Goal: Use online tool/utility: Utilize a website feature to perform a specific function

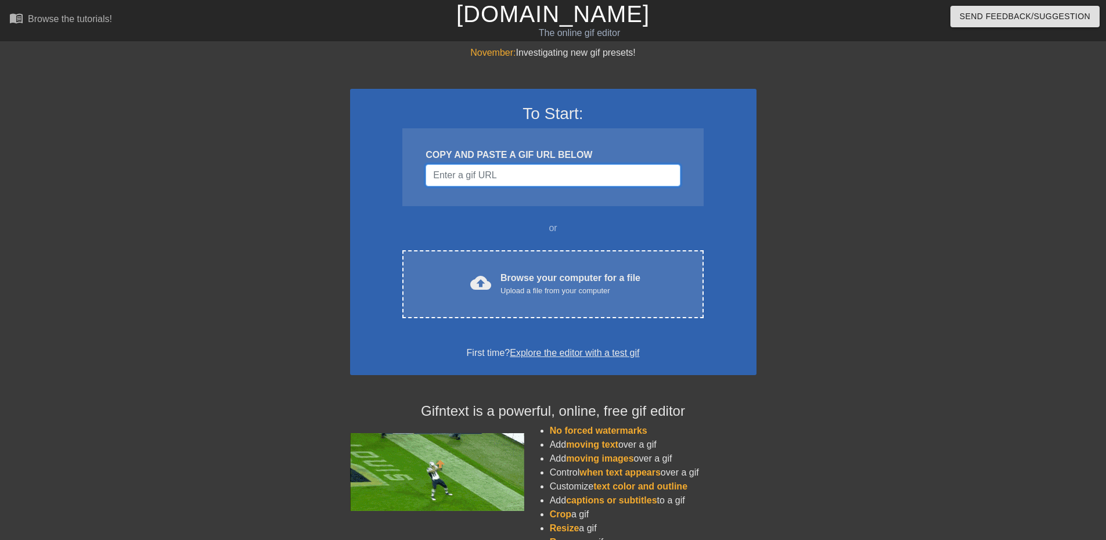
click at [570, 172] on input "Username" at bounding box center [553, 175] width 254 height 22
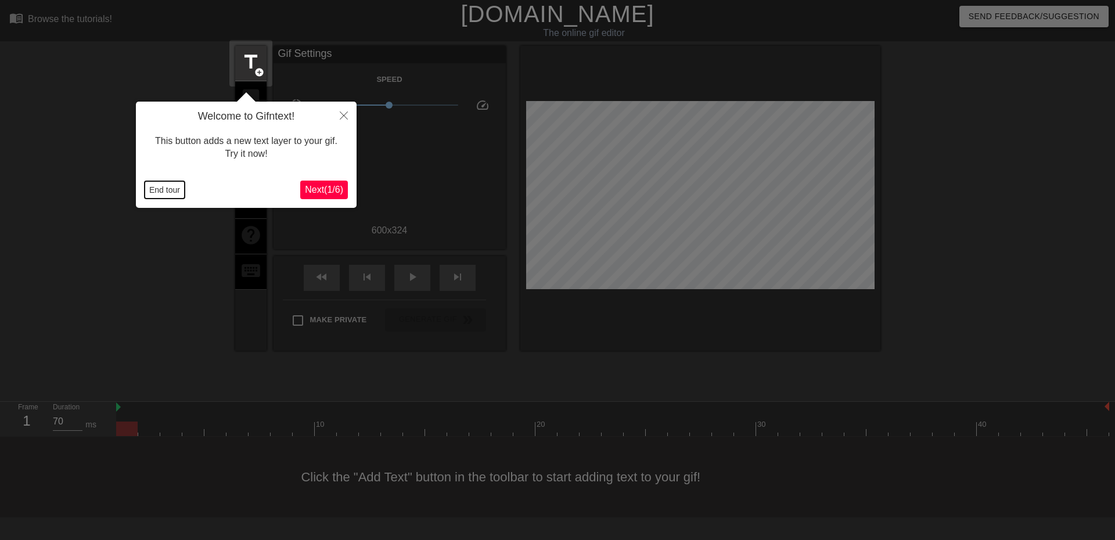
click at [171, 190] on button "End tour" at bounding box center [165, 189] width 40 height 17
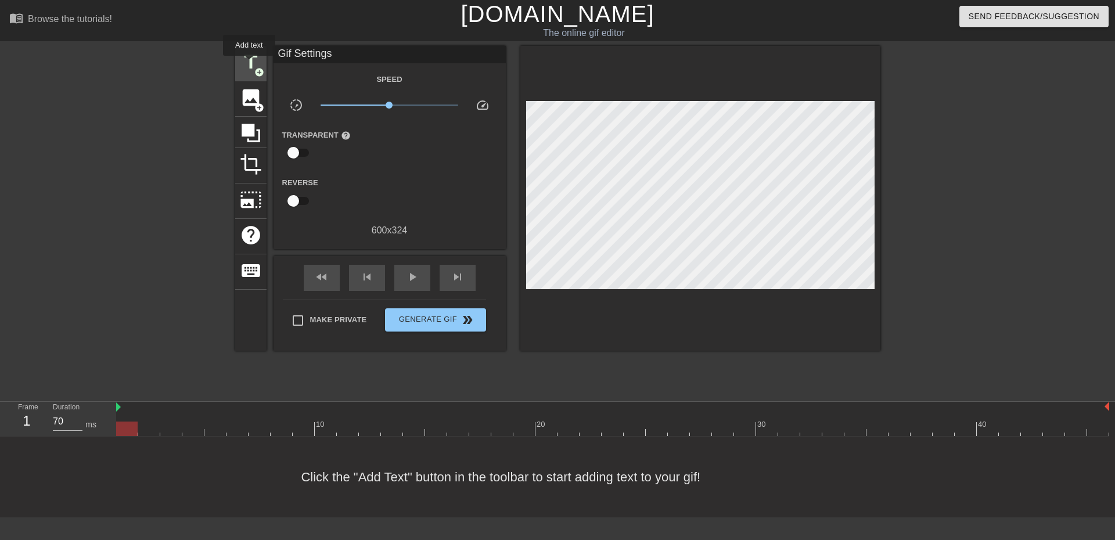
click at [249, 64] on span "title" at bounding box center [251, 62] width 22 height 22
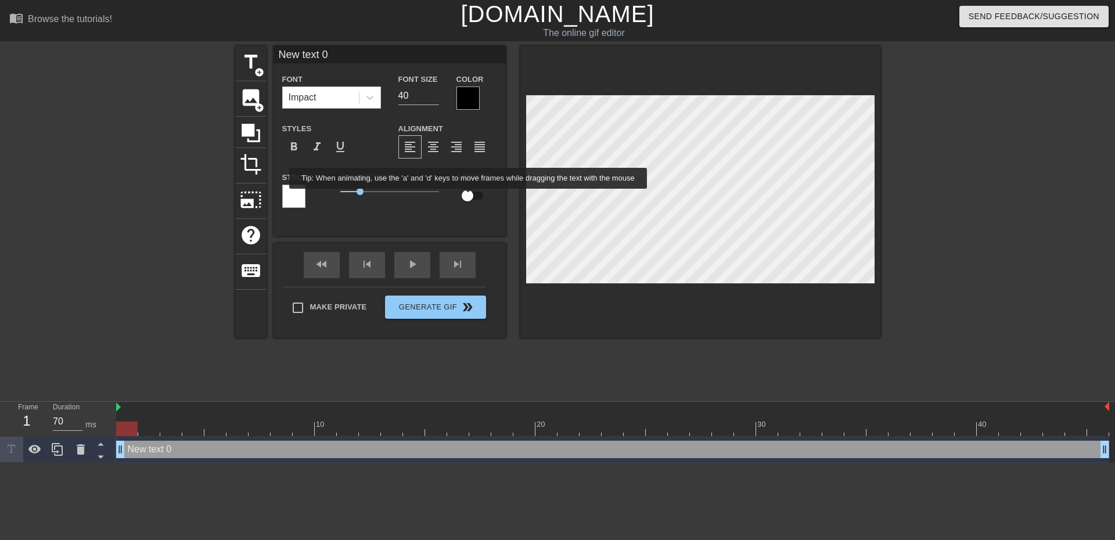
click at [469, 197] on input "checkbox" at bounding box center [467, 196] width 66 height 22
checkbox input "true"
type input "A"
type textarea "A"
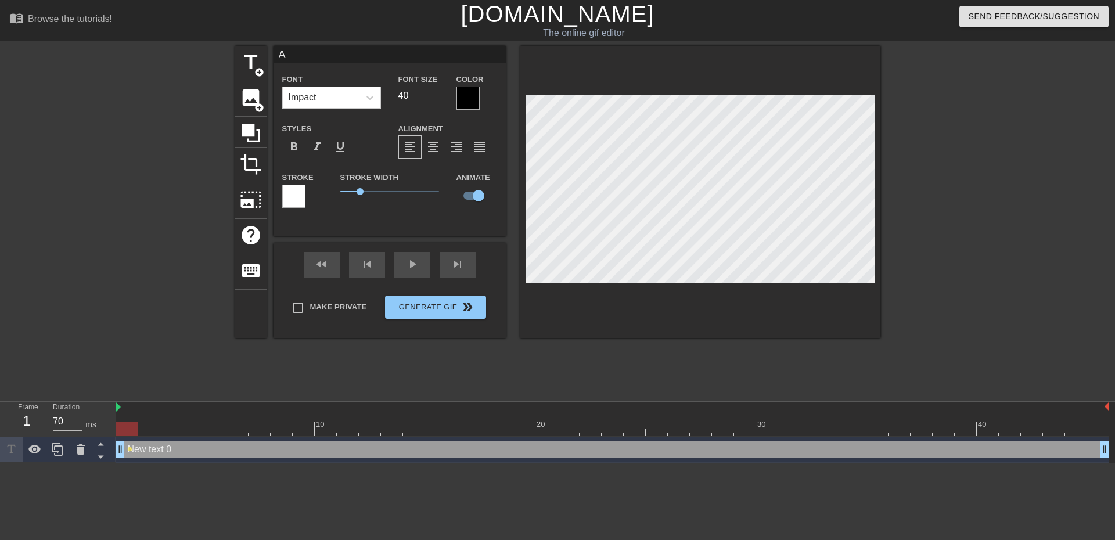
type input "Au"
type textarea "Au"
type input "Aut"
type textarea "Aut"
type input "Auto"
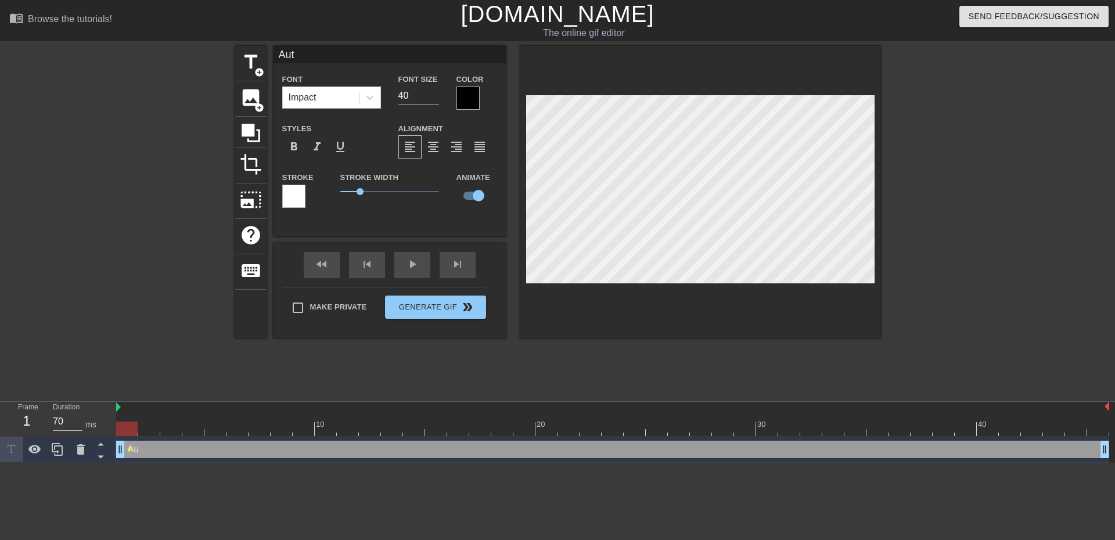
type textarea "Auto"
type input "Autom"
type textarea "Autom"
type input "Automa"
type textarea "Automa"
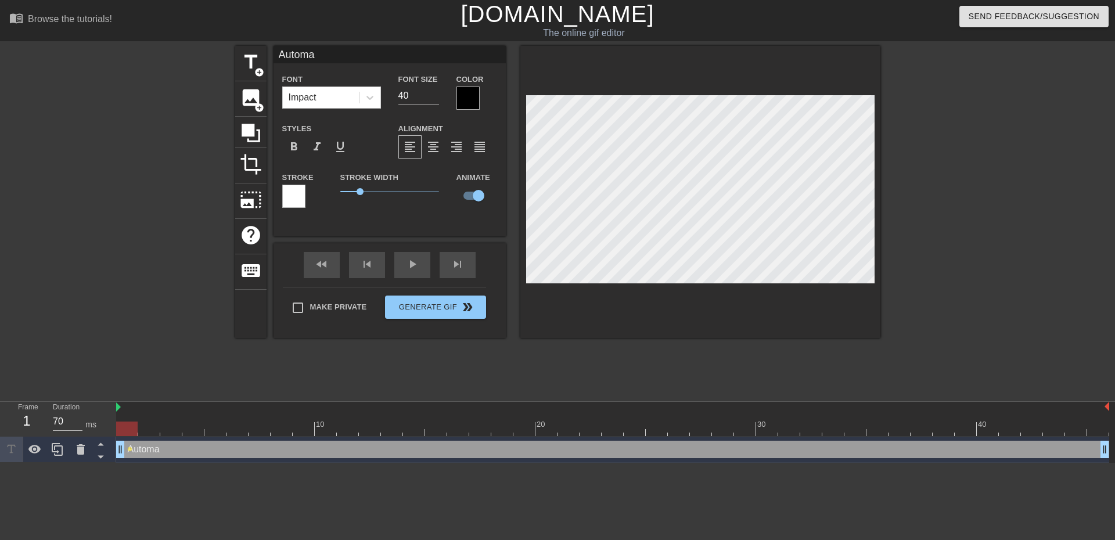
type input "Automat"
type textarea "Automat"
type input "Automate"
type textarea "Automate"
type input "Automated"
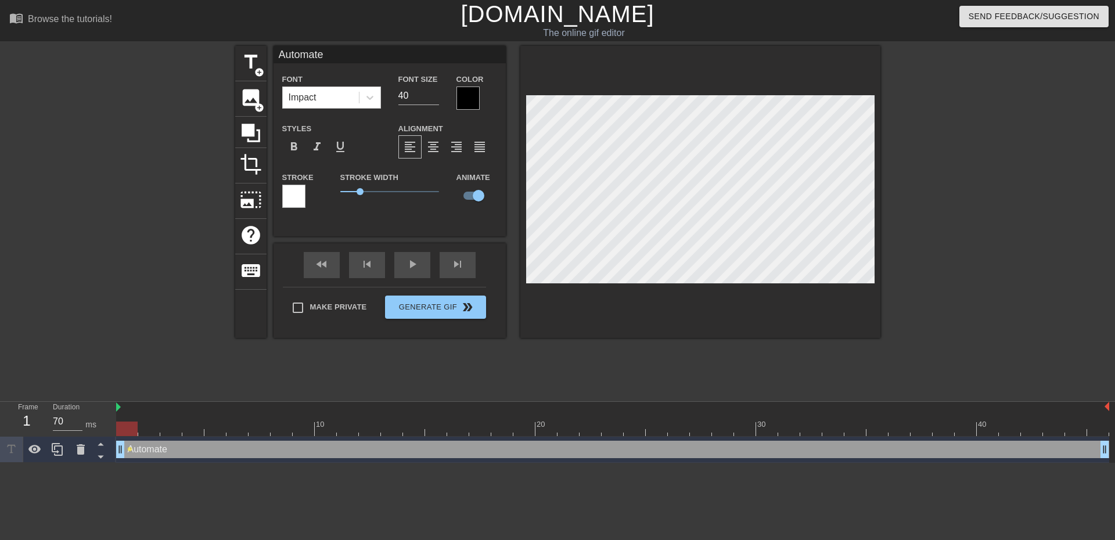
type textarea "Automated"
type input "Automated"
type textarea "Automated"
type input "Automated S"
type textarea "Automated S"
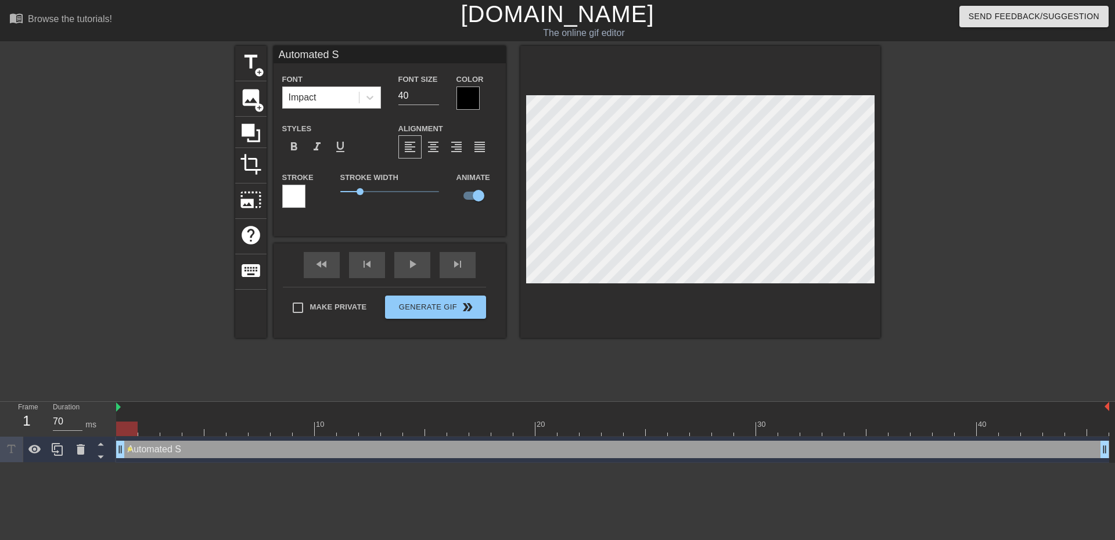
type input "Automated Sc"
type textarea "Automated Sc"
type input "Automated Scr"
type textarea "Automated Scr"
type input "Automated Scri"
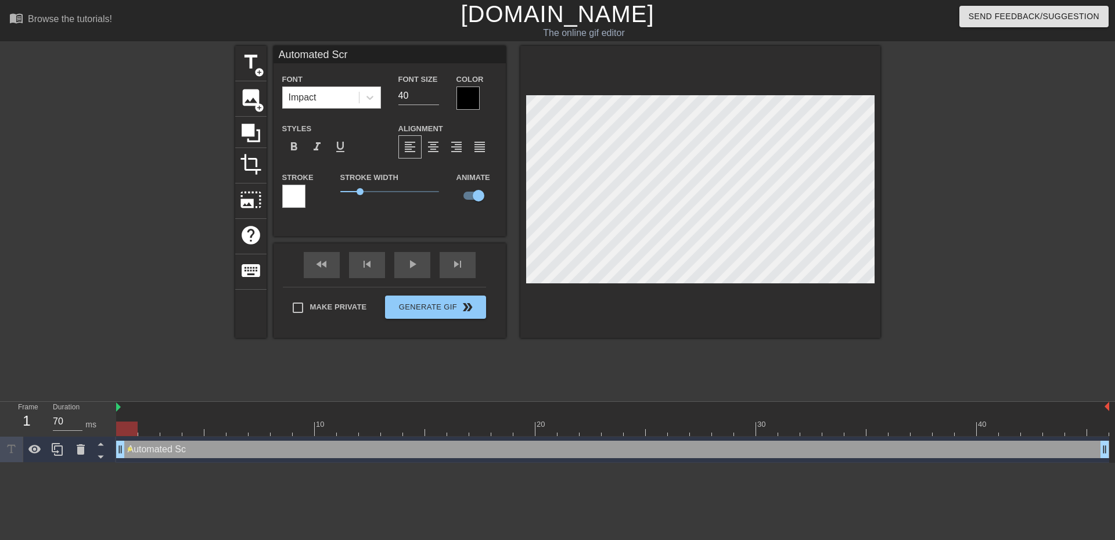
type textarea "Automated Scri"
type input "Automated Scrip"
type textarea "Automated Scrip"
type input "Automated Script"
type textarea "Automated Script"
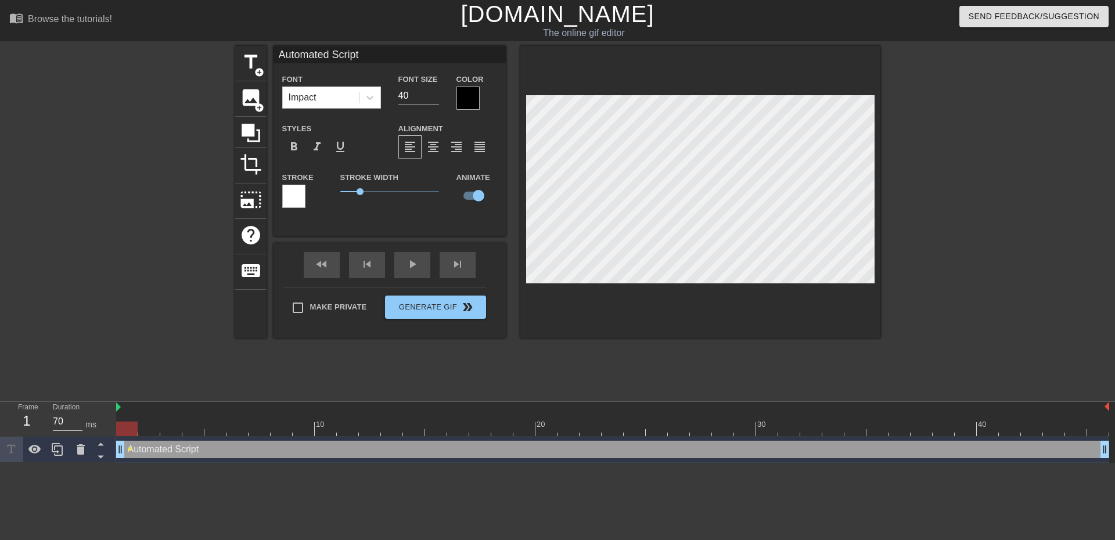
type input "Automated Scripti"
type textarea "Automated Scripti"
type input "Automated Scriptin"
type textarea "Automated Scriptin"
type input "Automated Scripting"
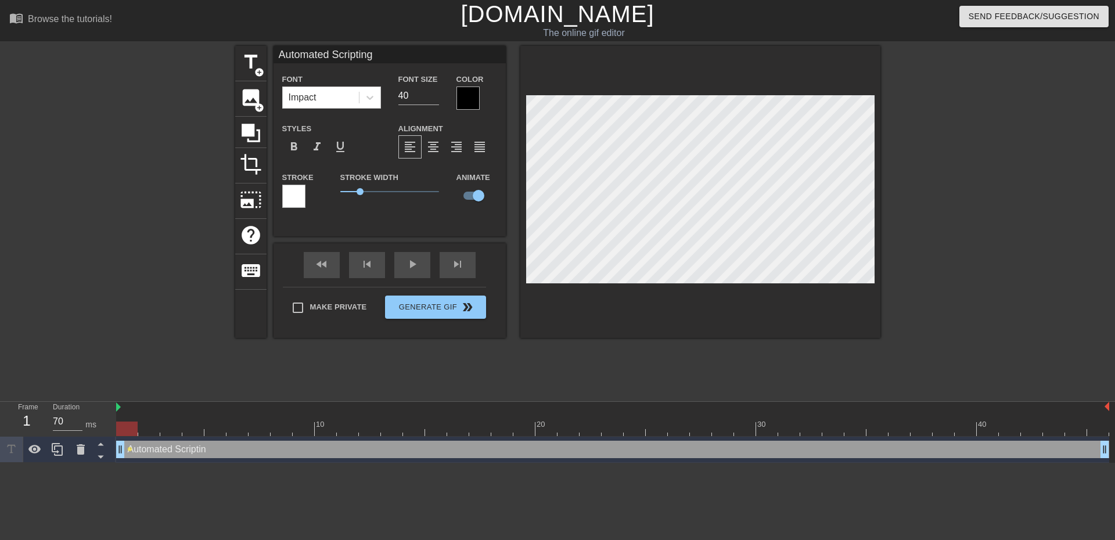
scroll to position [2, 5]
type textarea "Automated Scripting"
type input "Automated Scripting"
type textarea "Automated Scripting"
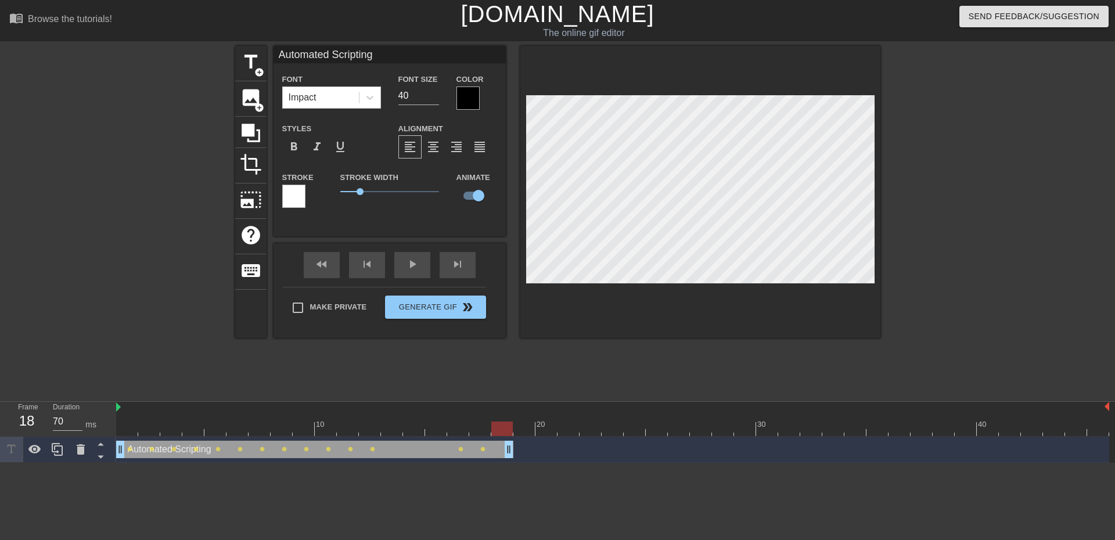
drag, startPoint x: 1107, startPoint y: 445, endPoint x: 520, endPoint y: 442, distance: 587.1
click at [520, 442] on div "Automated Scripting drag_handle drag_handle lens lens lens lens lens lens lens …" at bounding box center [612, 449] width 993 height 17
click at [421, 273] on div "play_arrow" at bounding box center [412, 265] width 36 height 26
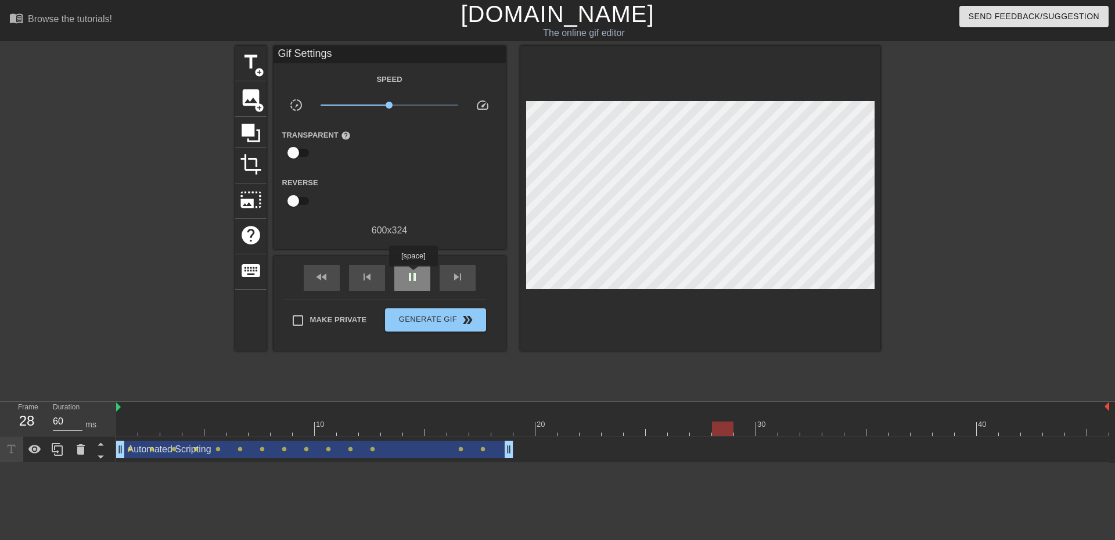
click at [413, 275] on span "pause" at bounding box center [412, 277] width 14 height 14
type input "70"
drag, startPoint x: 747, startPoint y: 429, endPoint x: 528, endPoint y: 431, distance: 218.9
click at [528, 431] on div at bounding box center [523, 429] width 21 height 15
click at [254, 61] on span "title" at bounding box center [251, 62] width 22 height 22
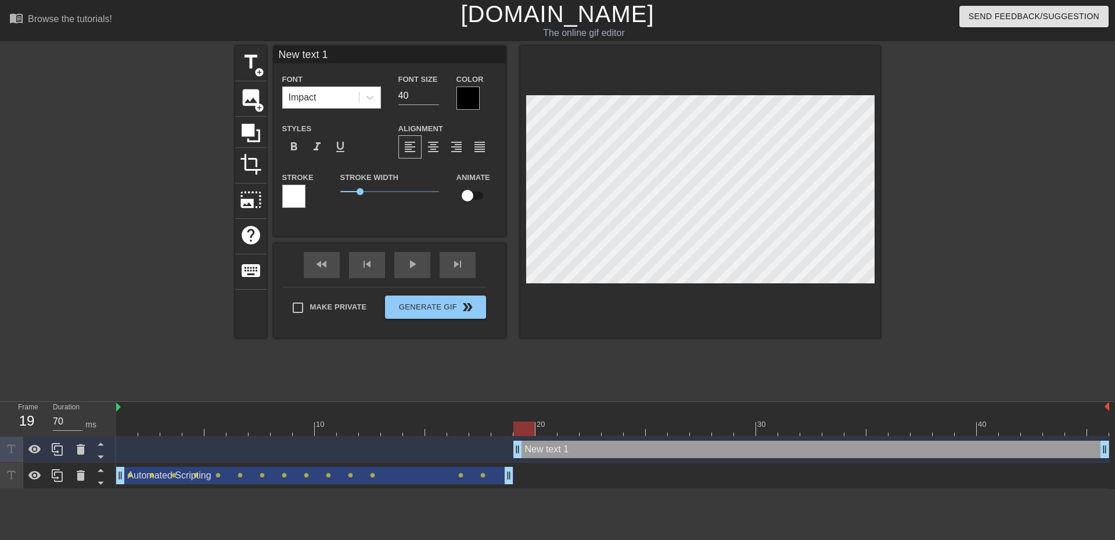
type input "X"
type textarea "X"
type input "Xe"
type textarea "Xe"
type input "Xed"
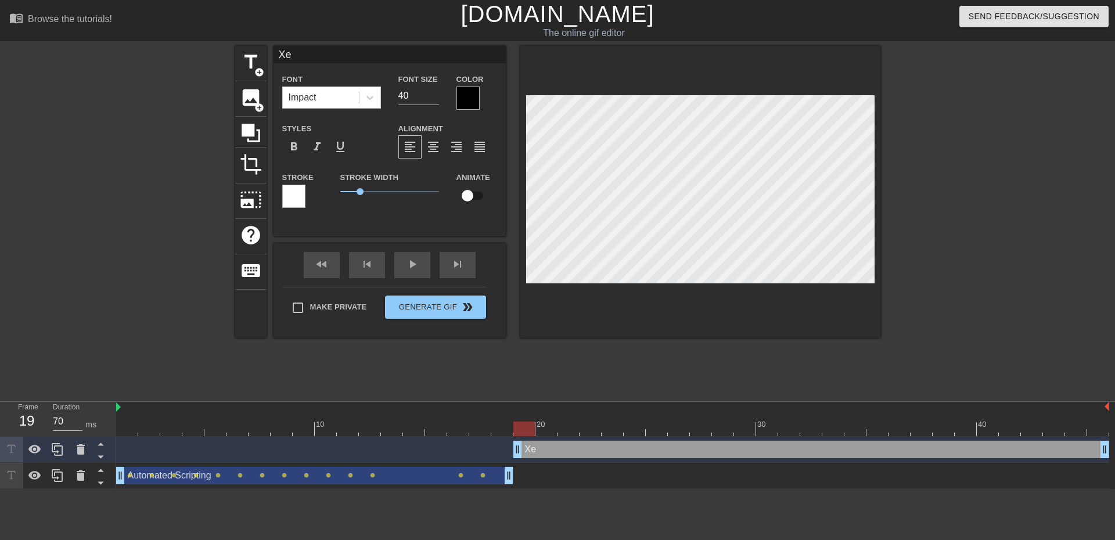
type textarea "Xed"
type input "Xedx"
type textarea "Xedx"
click at [476, 190] on input "checkbox" at bounding box center [467, 196] width 66 height 22
checkbox input "true"
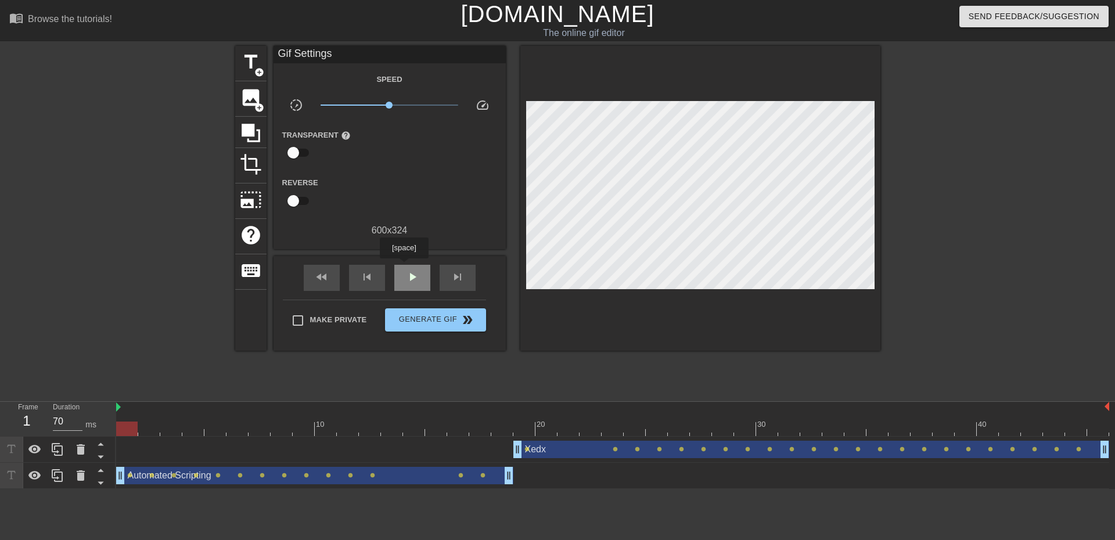
click at [404, 267] on div "play_arrow" at bounding box center [412, 278] width 36 height 26
type input "60"
click at [410, 277] on span "pause" at bounding box center [412, 277] width 14 height 14
click at [430, 326] on button "Generate Gif double_arrow" at bounding box center [435, 319] width 100 height 23
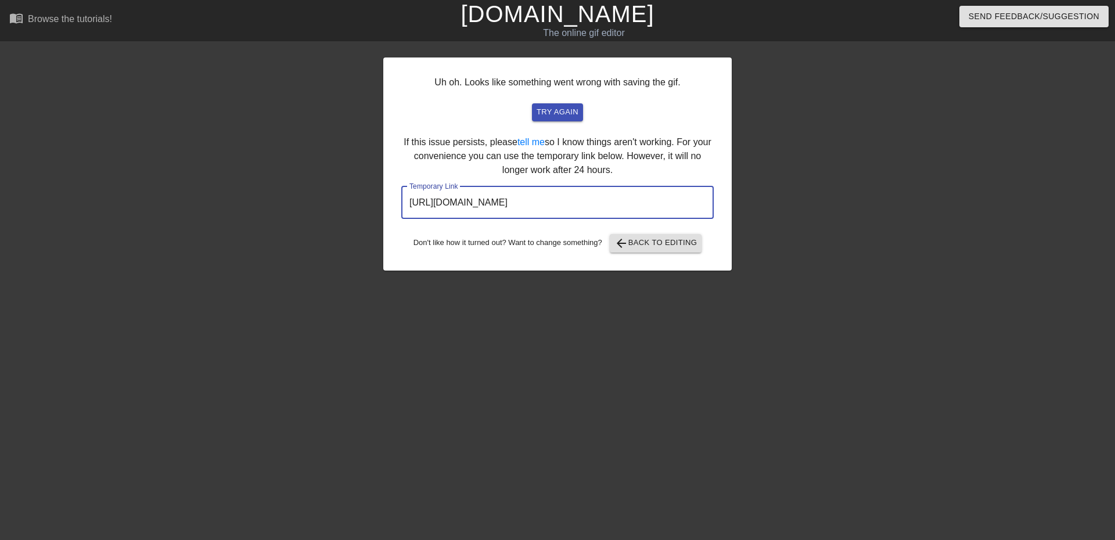
click at [672, 210] on input "[URL][DOMAIN_NAME]" at bounding box center [557, 202] width 312 height 33
drag, startPoint x: 675, startPoint y: 203, endPoint x: 366, endPoint y: 205, distance: 308.9
click at [366, 205] on div "Uh oh. Looks like something went wrong with saving the gif. try again If this i…" at bounding box center [557, 220] width 1115 height 348
click at [662, 203] on input "[URL][DOMAIN_NAME]" at bounding box center [557, 202] width 312 height 33
drag, startPoint x: 681, startPoint y: 199, endPoint x: 372, endPoint y: 201, distance: 309.5
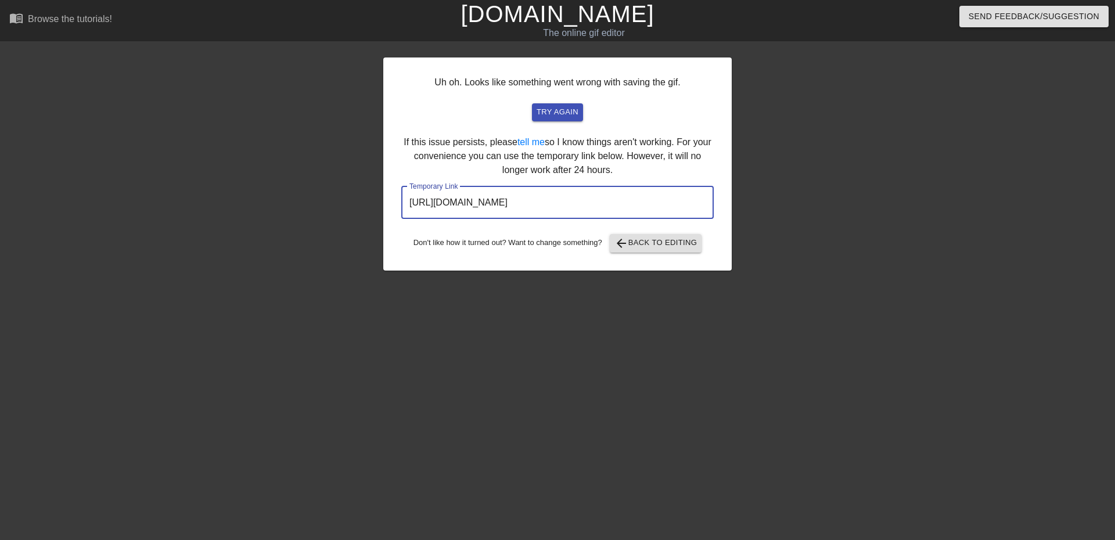
click at [373, 204] on div "Uh oh. Looks like something went wrong with saving the gif. try again If this i…" at bounding box center [557, 220] width 1115 height 348
